Goal: Find contact information: Find contact information

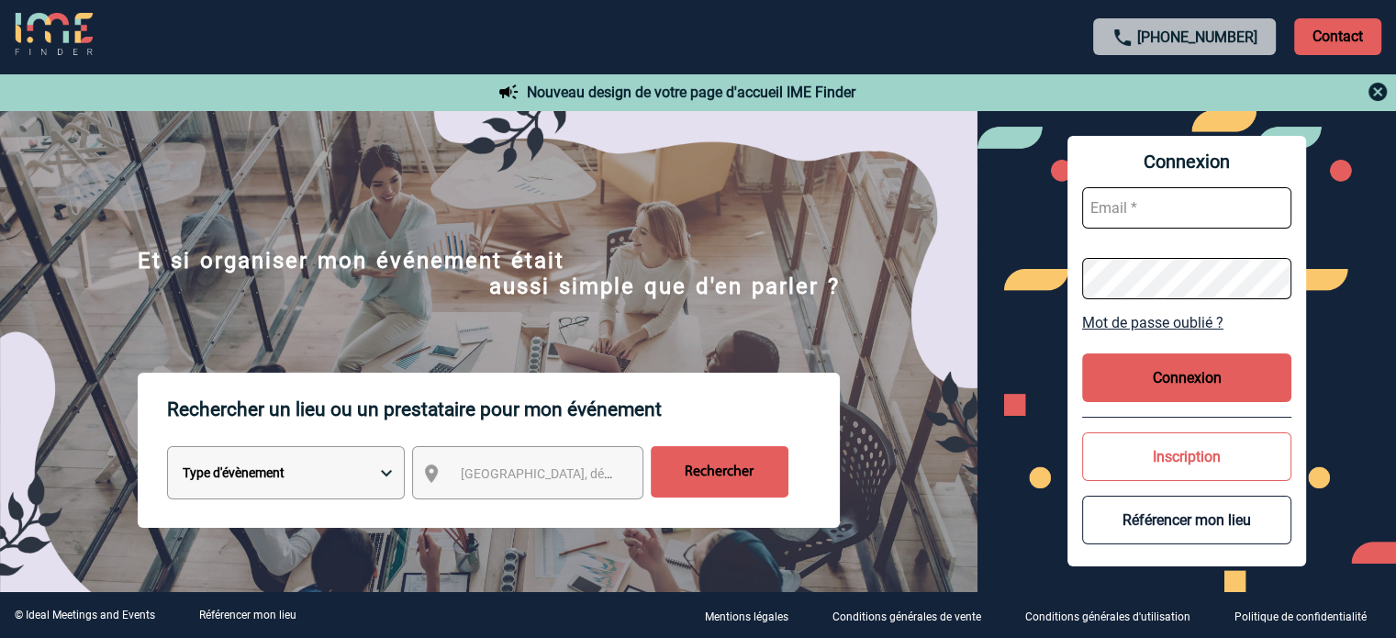
type input "[EMAIL_ADDRESS][DOMAIN_NAME]"
click at [1188, 377] on button "Connexion" at bounding box center [1186, 377] width 209 height 49
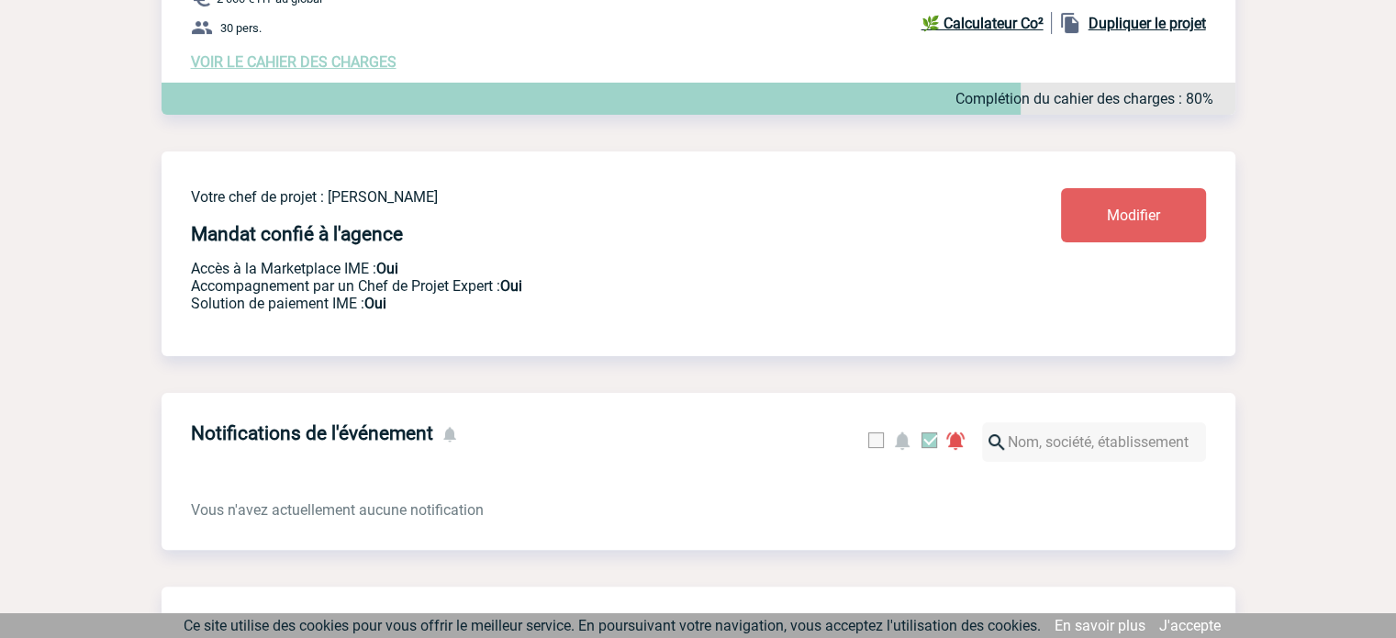
scroll to position [242, 0]
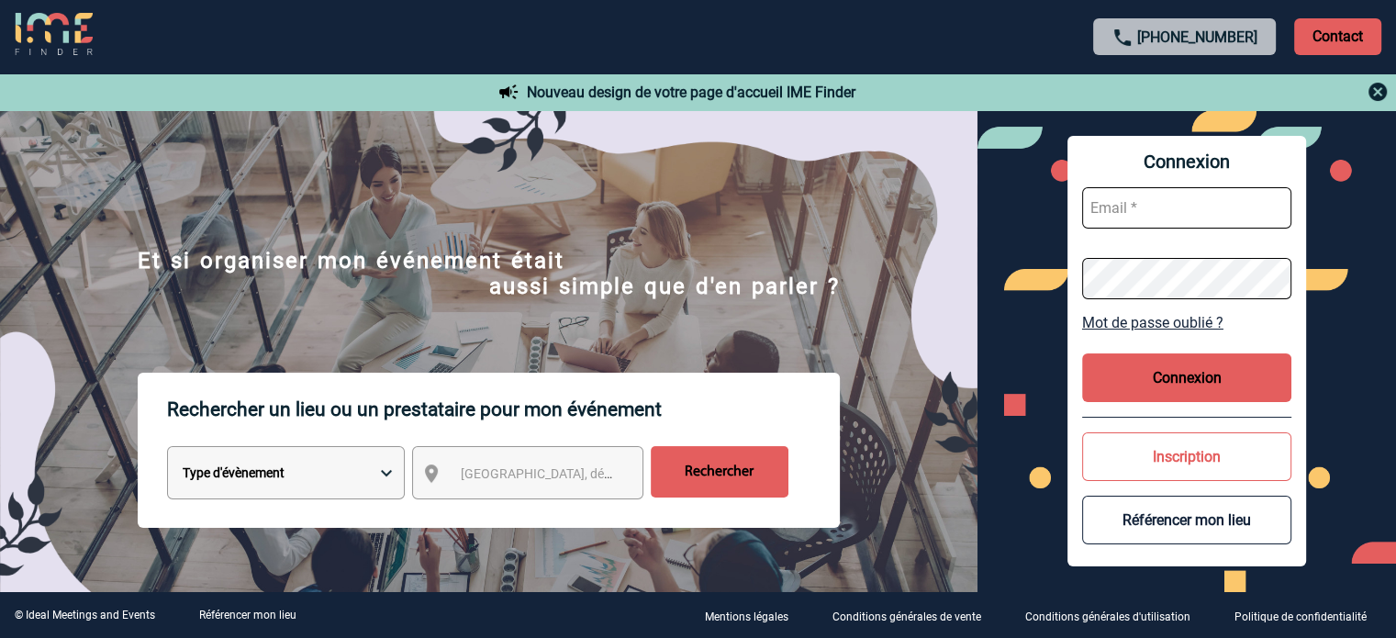
type input "cleborgne@ime-groupe.com"
click at [1188, 370] on button "Connexion" at bounding box center [1186, 377] width 209 height 49
click at [1155, 391] on button "Connexion" at bounding box center [1186, 377] width 209 height 49
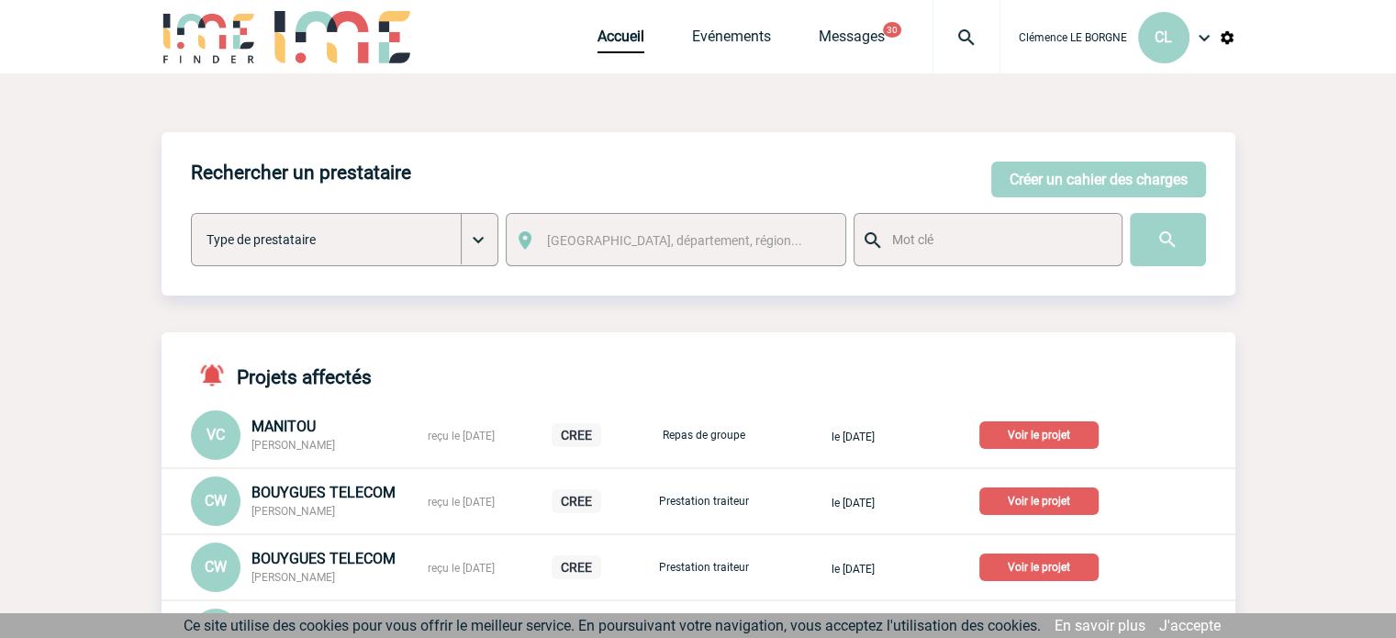
click at [752, 26] on div "Accueil Evénements Messages 30 Projet, client Projet, client" at bounding box center [798, 36] width 403 height 73
click at [842, 47] on link "Messages" at bounding box center [852, 41] width 66 height 26
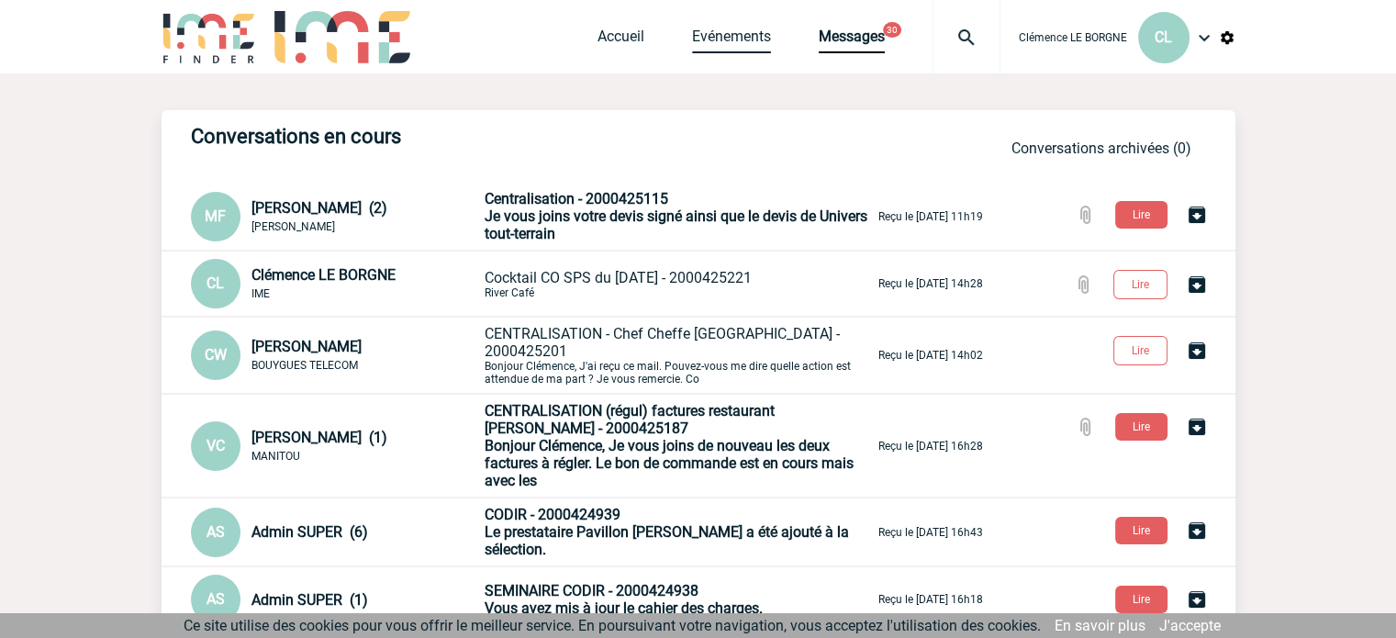
click at [755, 43] on link "Evénements" at bounding box center [731, 41] width 79 height 26
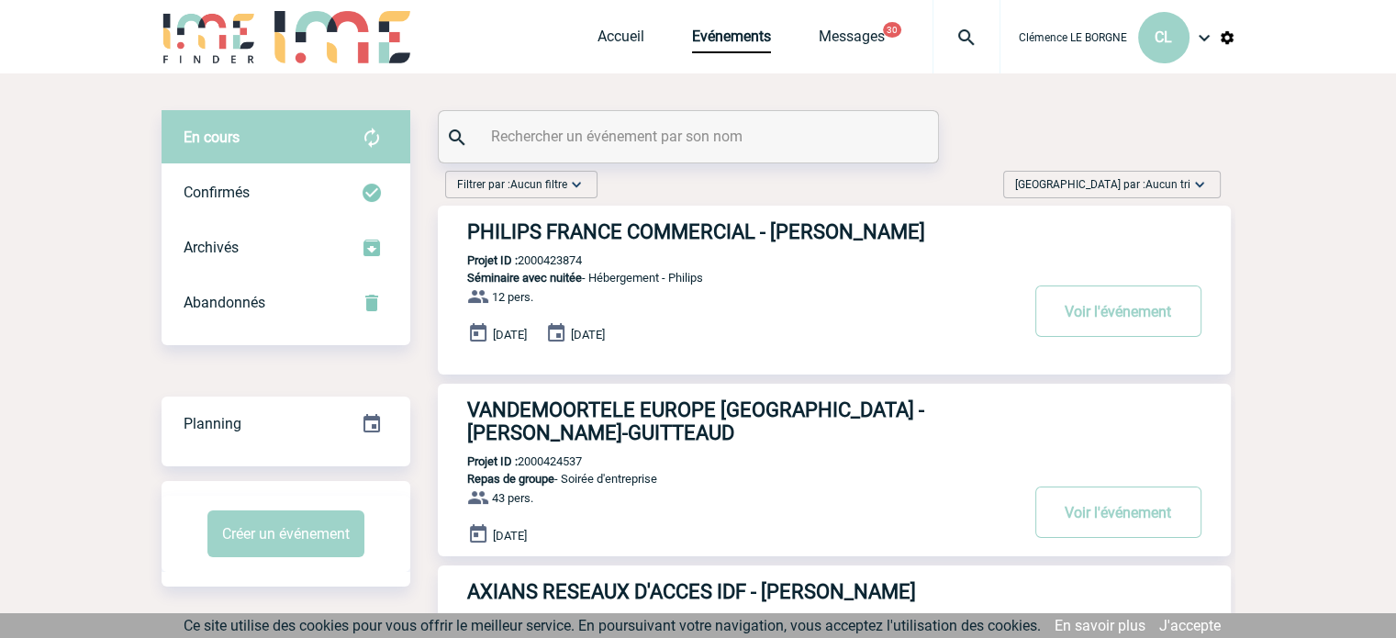
click at [1096, 178] on div "[GEOGRAPHIC_DATA] par : Aucun tri Aucun tri Date d'événement Date d'événement D…" at bounding box center [1111, 185] width 217 height 28
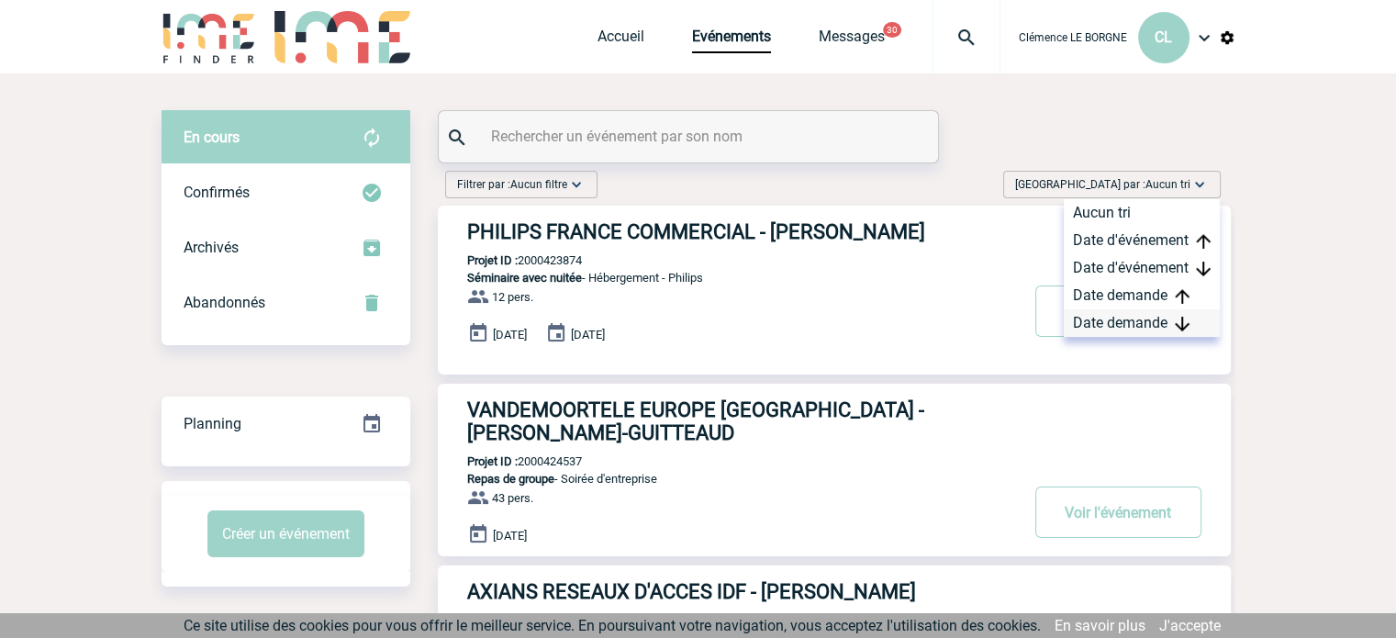
drag, startPoint x: 1131, startPoint y: 318, endPoint x: 1065, endPoint y: 332, distance: 66.6
click at [1131, 318] on div "Date demande" at bounding box center [1142, 323] width 156 height 28
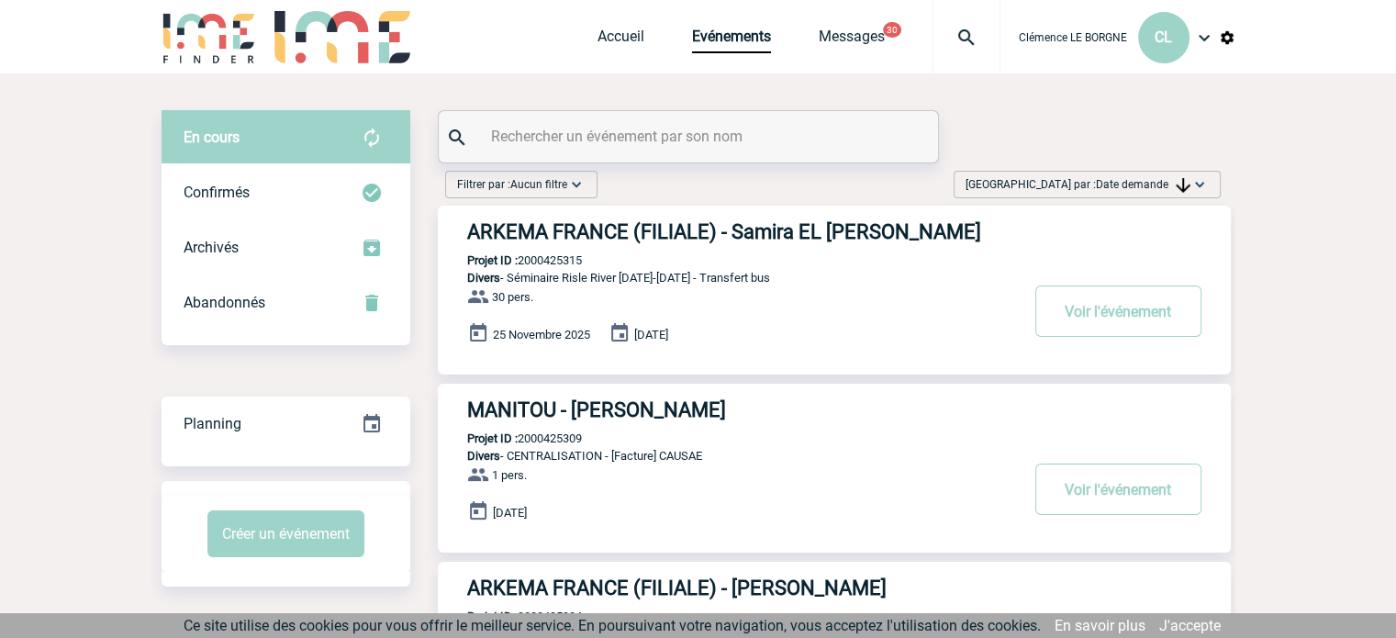
click at [756, 234] on h3 "ARKEMA FRANCE (FILIALE) - Samira EL [PERSON_NAME]" at bounding box center [742, 231] width 551 height 23
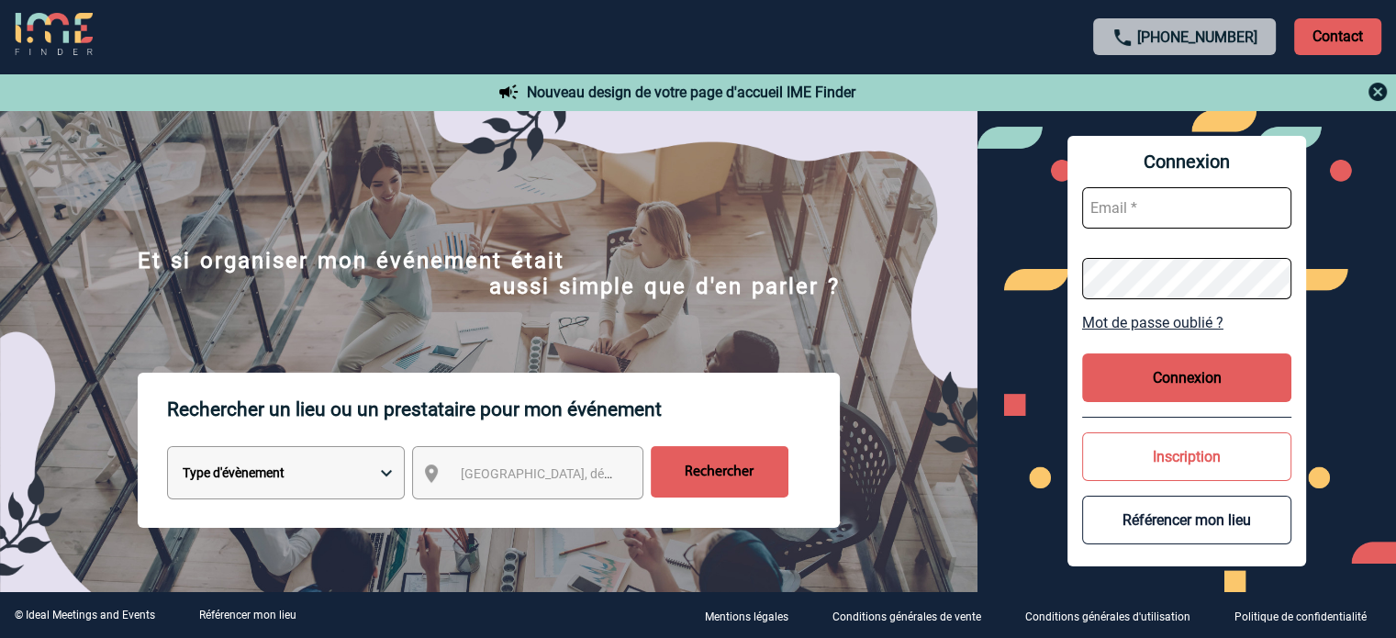
type input "[EMAIL_ADDRESS][DOMAIN_NAME]"
click at [1131, 377] on button "Connexion" at bounding box center [1186, 377] width 209 height 49
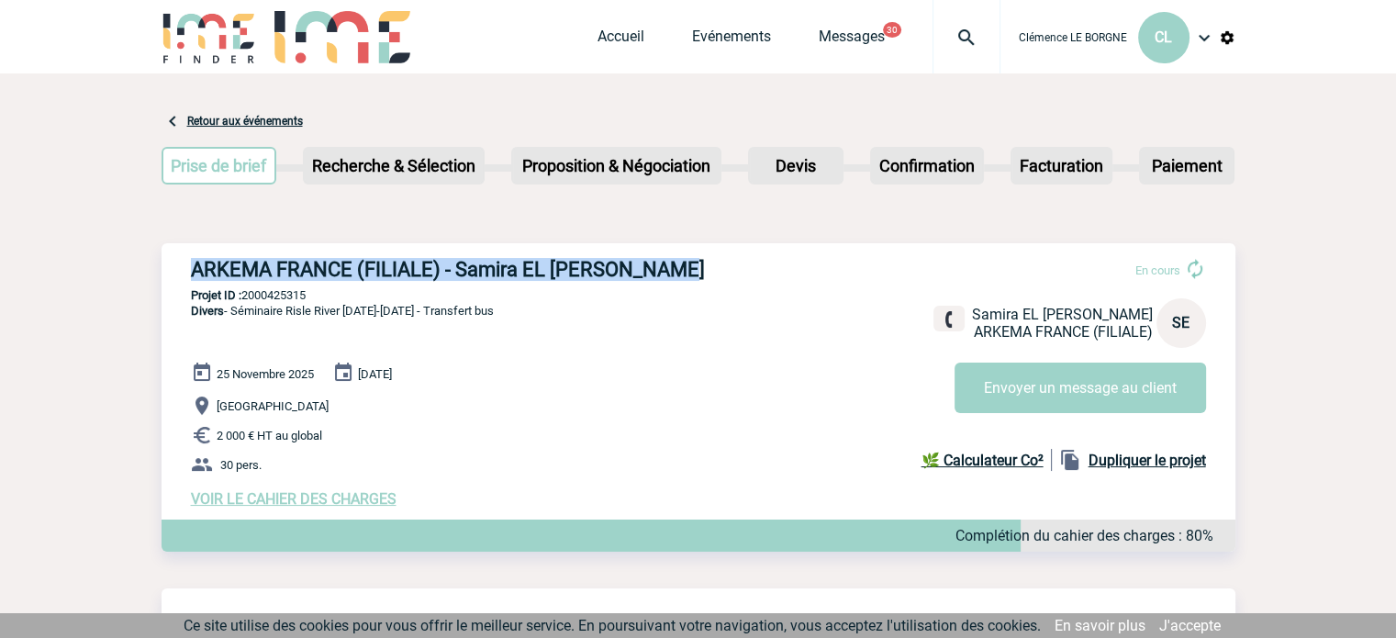
drag, startPoint x: 184, startPoint y: 261, endPoint x: 719, endPoint y: 272, distance: 535.1
click at [719, 272] on div "ARKEMA FRANCE (FILIALE) - Samira EL [PERSON_NAME] En cours Samira EL [PERSON_NA…" at bounding box center [699, 382] width 1074 height 279
copy h3 "ARKEMA FRANCE (FILIALE) - Samira EL [PERSON_NAME]"
drag, startPoint x: 333, startPoint y: 295, endPoint x: 240, endPoint y: 300, distance: 92.8
click at [240, 300] on p "Projet ID : 2000425315" at bounding box center [699, 295] width 1074 height 14
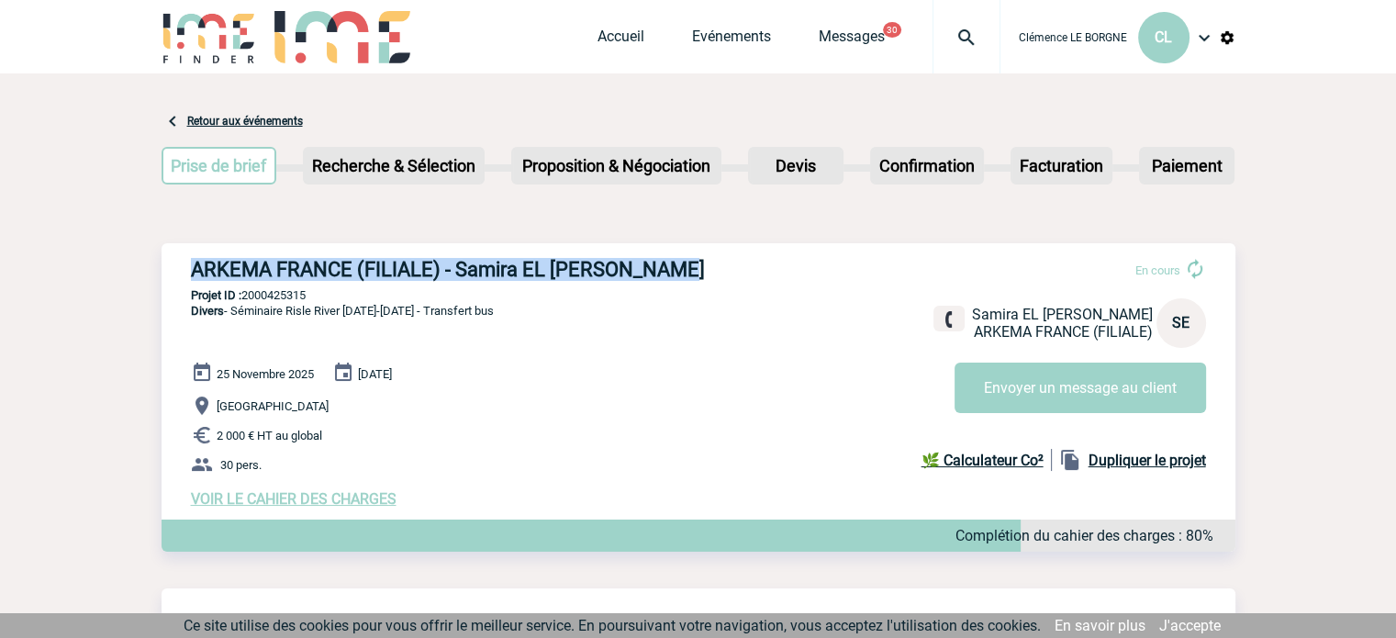
copy p "2000425315"
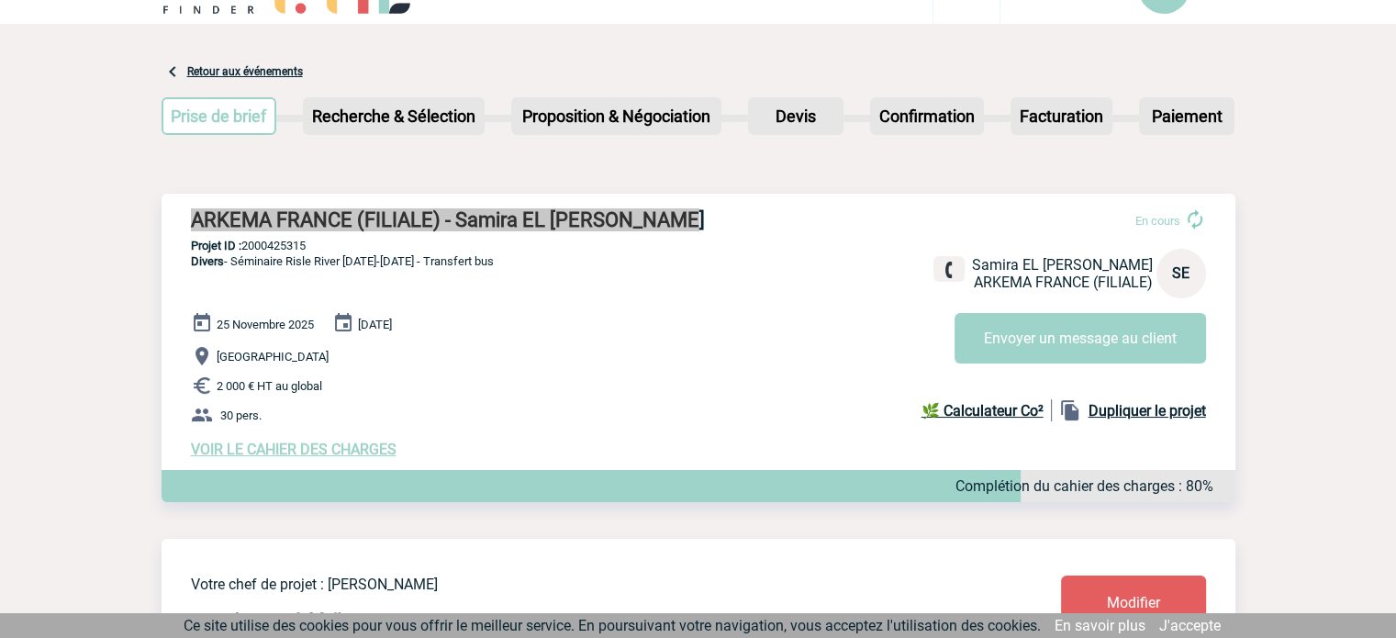
scroll to position [92, 0]
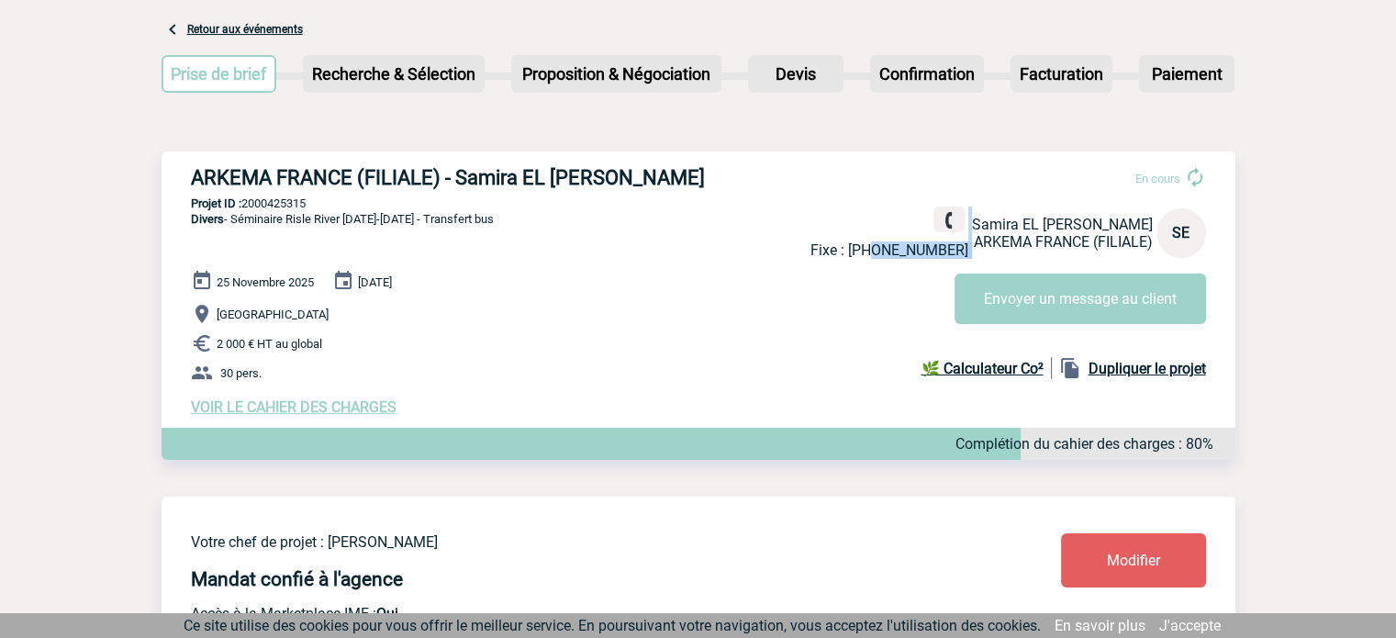
drag, startPoint x: 892, startPoint y: 252, endPoint x: 970, endPoint y: 252, distance: 78.0
click at [970, 252] on div "Fixe : [PHONE_NUMBER] Samira EL [PERSON_NAME] ARKEMA FRANCE (FILIALE) SE" at bounding box center [1008, 232] width 396 height 52
copy div "149007156"
drag, startPoint x: 231, startPoint y: 223, endPoint x: 518, endPoint y: 223, distance: 287.2
click at [518, 223] on div "ARKEMA FRANCE (FILIALE) - Samira EL [PERSON_NAME] En cours Fixe : [PHONE_NUMBER…" at bounding box center [699, 290] width 1074 height 279
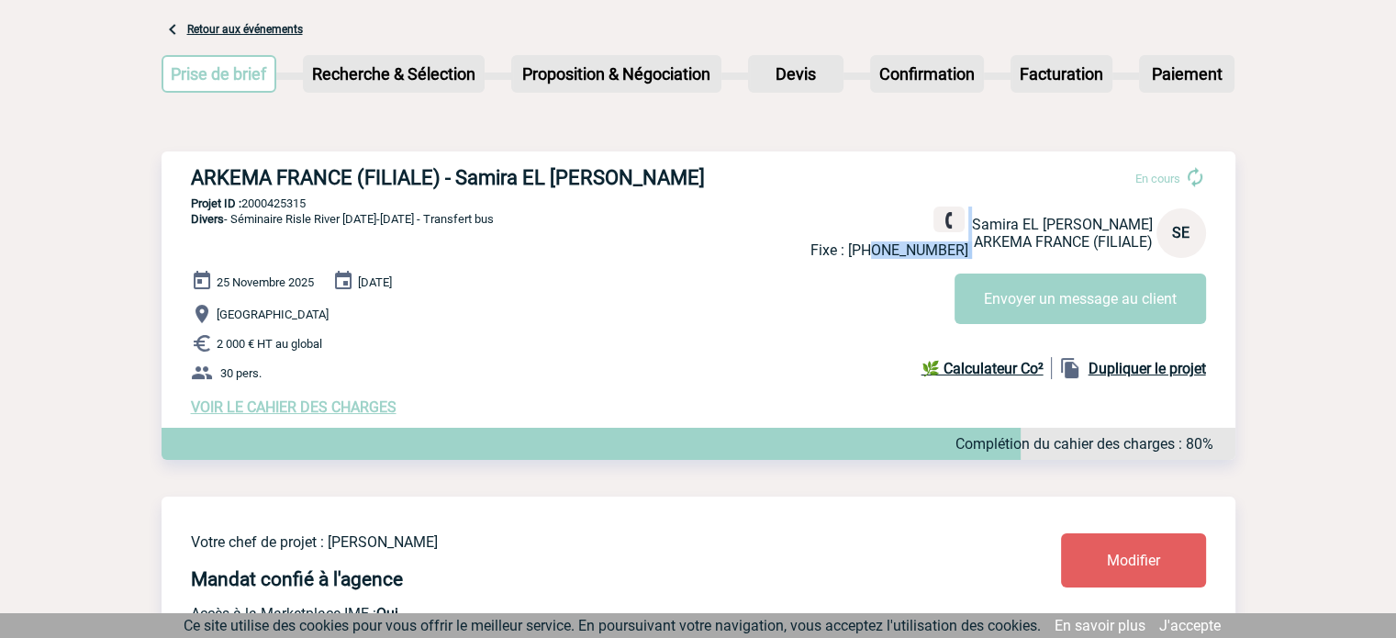
copy span "Séminaire Risle River [DATE]-[DATE] - Transfert bus"
